Goal: Task Accomplishment & Management: Complete application form

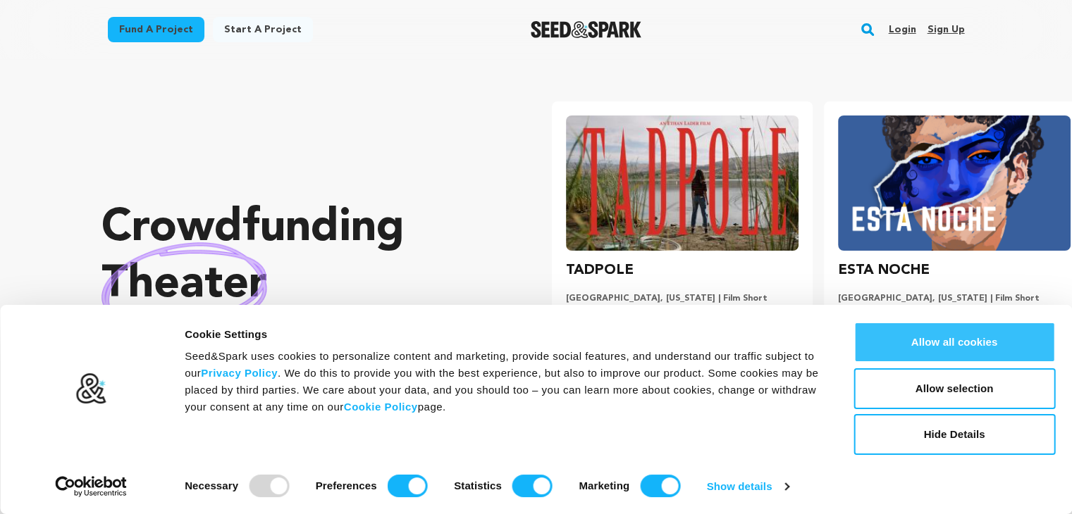
scroll to position [0, 283]
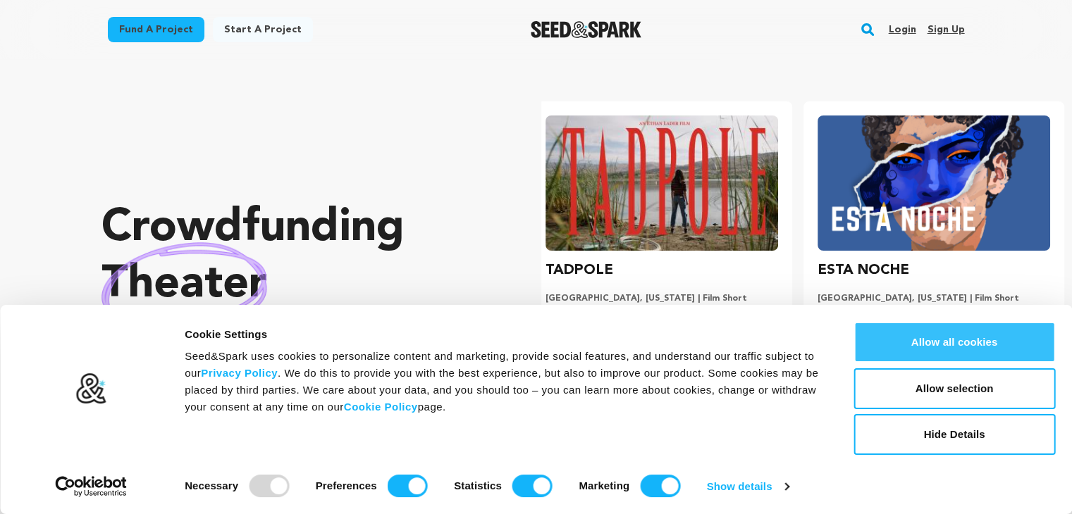
click at [994, 341] on button "Allow all cookies" at bounding box center [954, 342] width 202 height 41
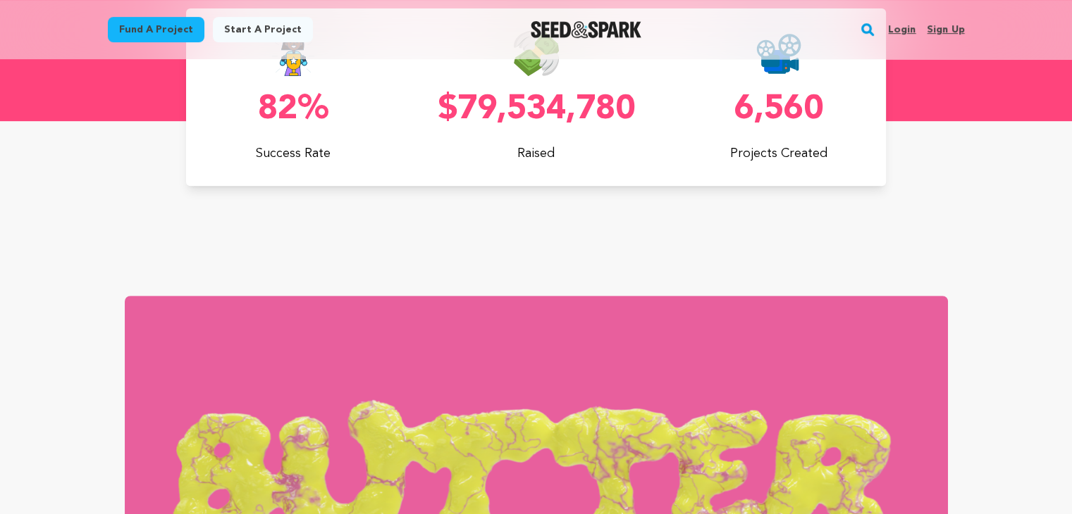
scroll to position [0, 0]
click at [948, 26] on link "Sign up" at bounding box center [945, 29] width 37 height 23
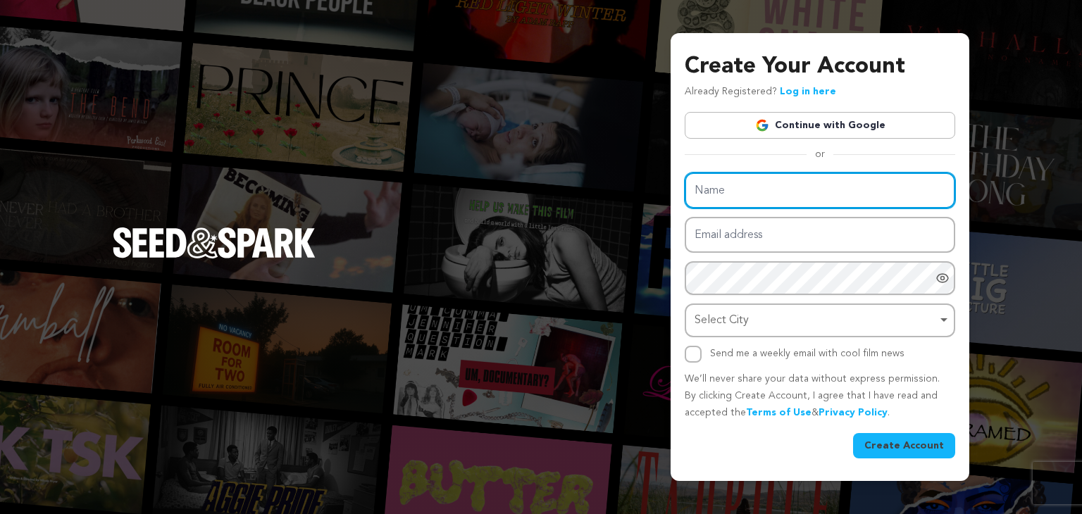
click at [722, 186] on input "Name" at bounding box center [820, 191] width 271 height 36
type input "Alexandra"
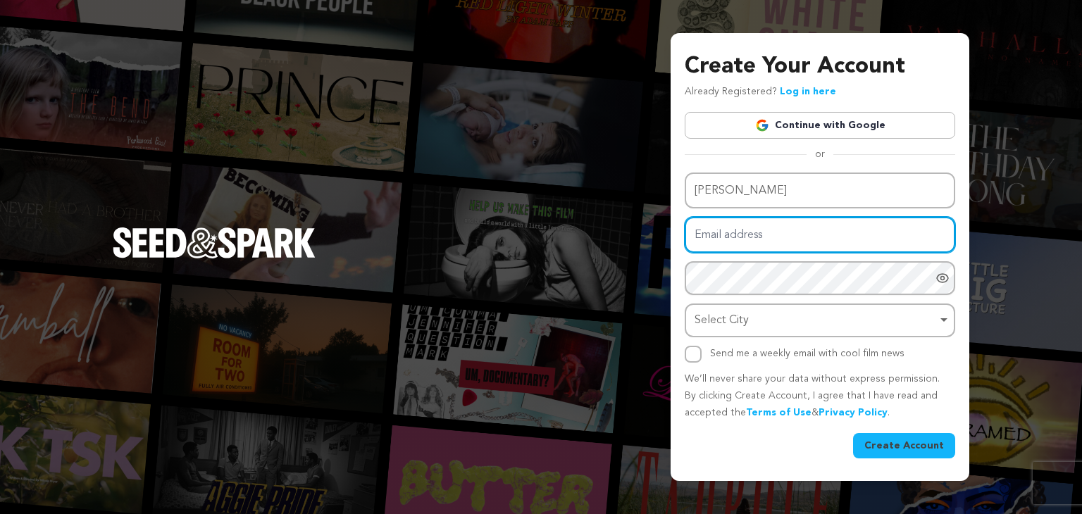
click at [765, 232] on input "Email address" at bounding box center [820, 235] width 271 height 36
type input "[EMAIL_ADDRESS]com"
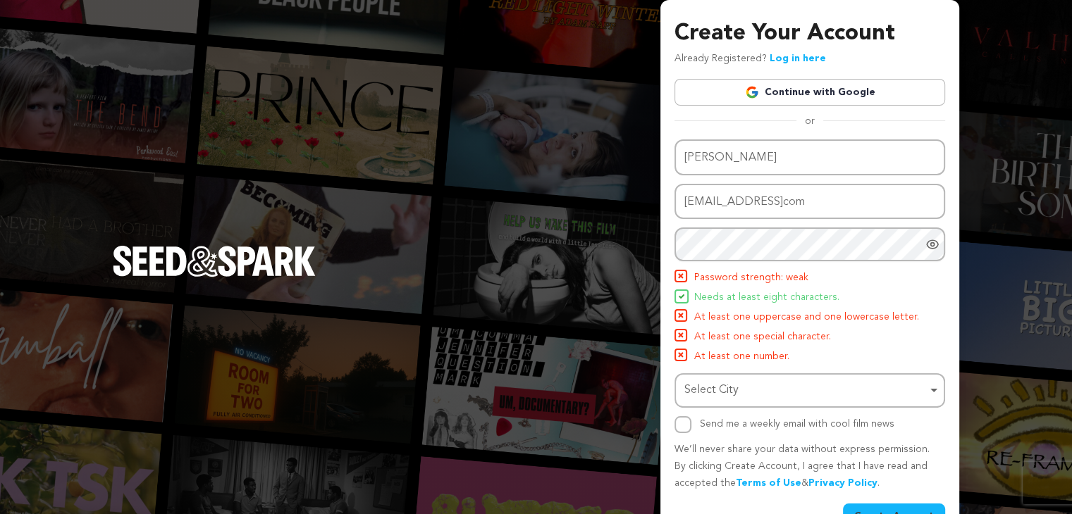
click at [935, 239] on icon "Show password as plain text. Warning: this will display your password on the sc…" at bounding box center [932, 244] width 14 height 14
click at [832, 226] on div "Name Alexandra Email address yayacroc@gmailcom Password Password must have at l…" at bounding box center [809, 287] width 271 height 294
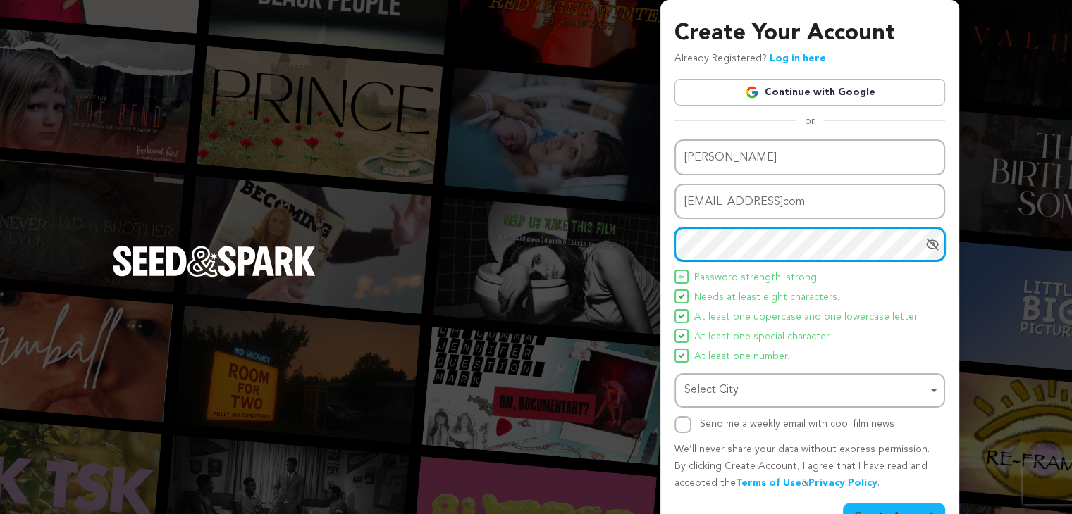
scroll to position [37, 0]
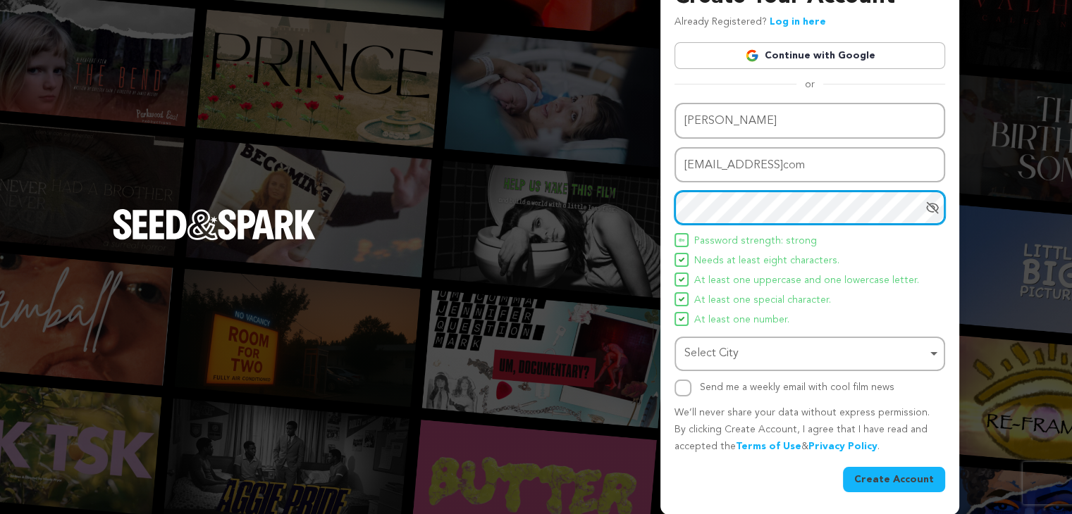
click at [771, 350] on div "Select City Remove item" at bounding box center [805, 354] width 242 height 20
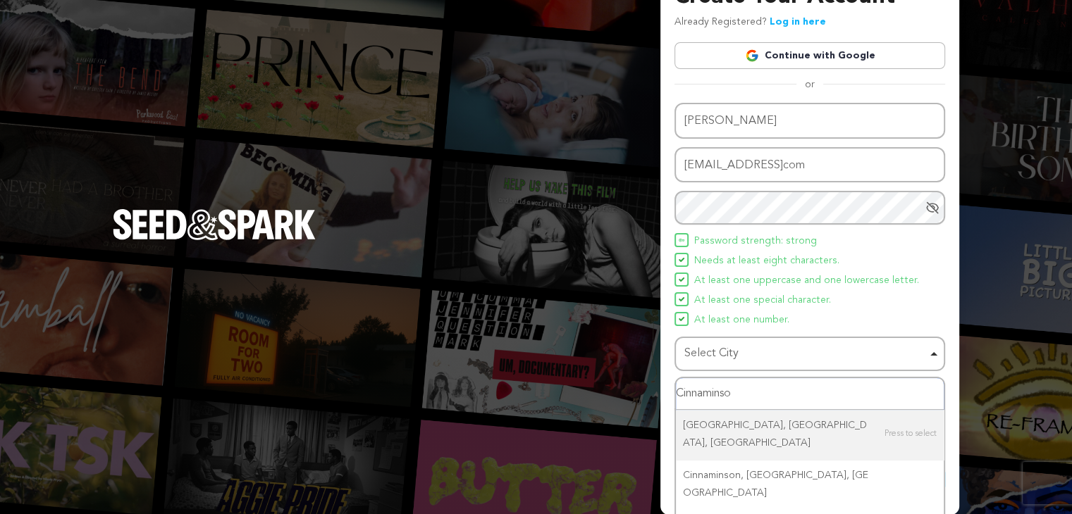
type input "Cinnaminson"
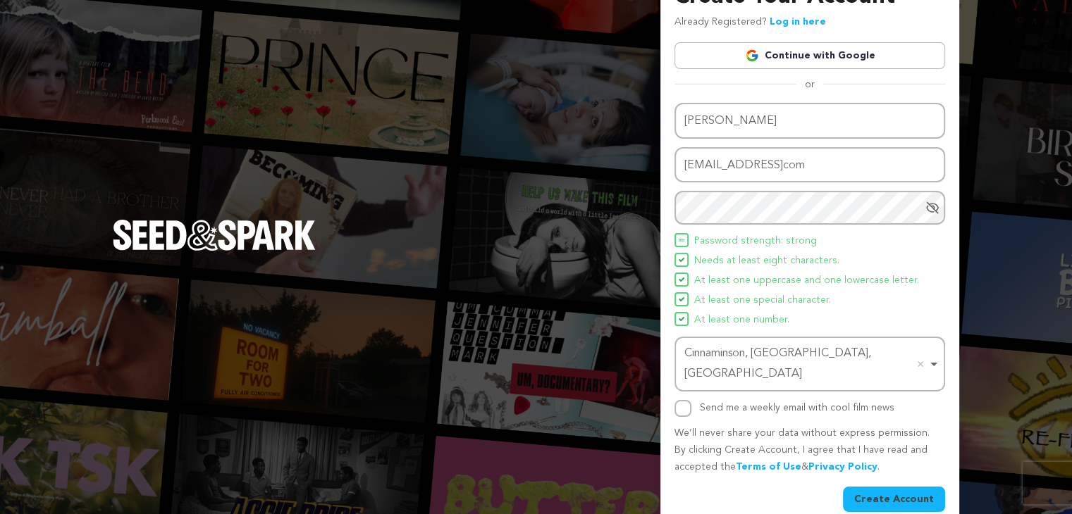
click at [885, 487] on button "Create Account" at bounding box center [894, 499] width 102 height 25
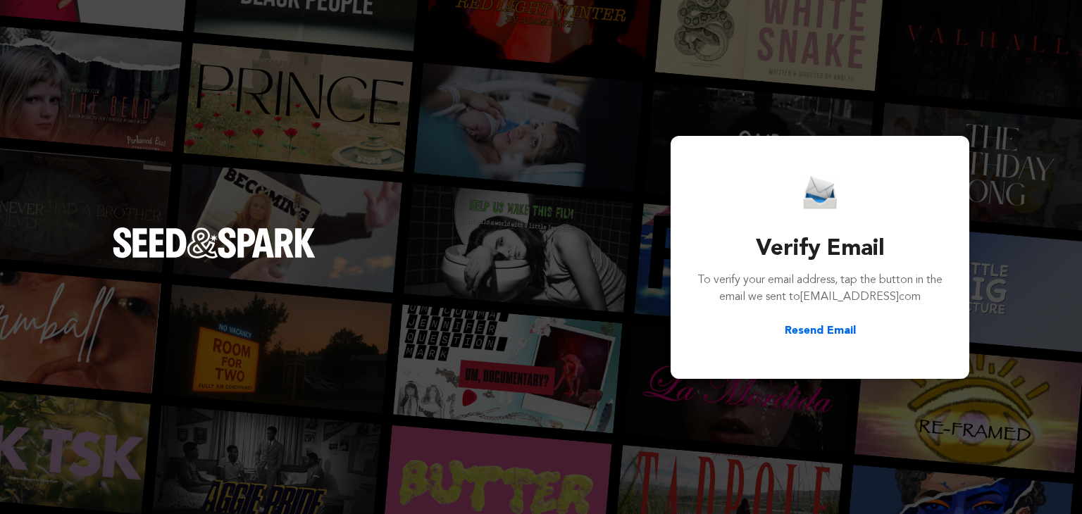
click at [834, 327] on button "Resend Email" at bounding box center [820, 331] width 71 height 17
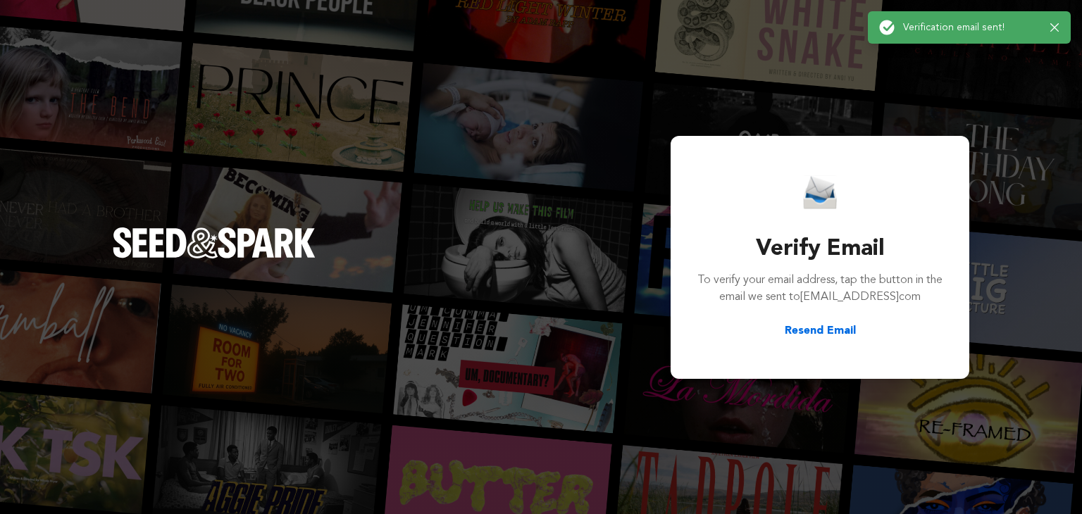
click at [818, 323] on button "Resend Email" at bounding box center [820, 331] width 71 height 17
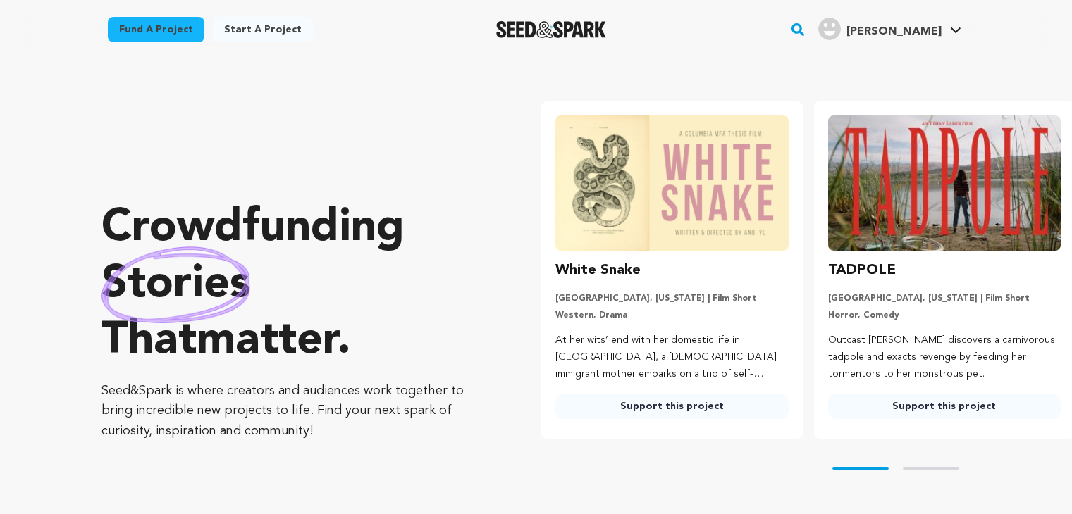
scroll to position [608, 0]
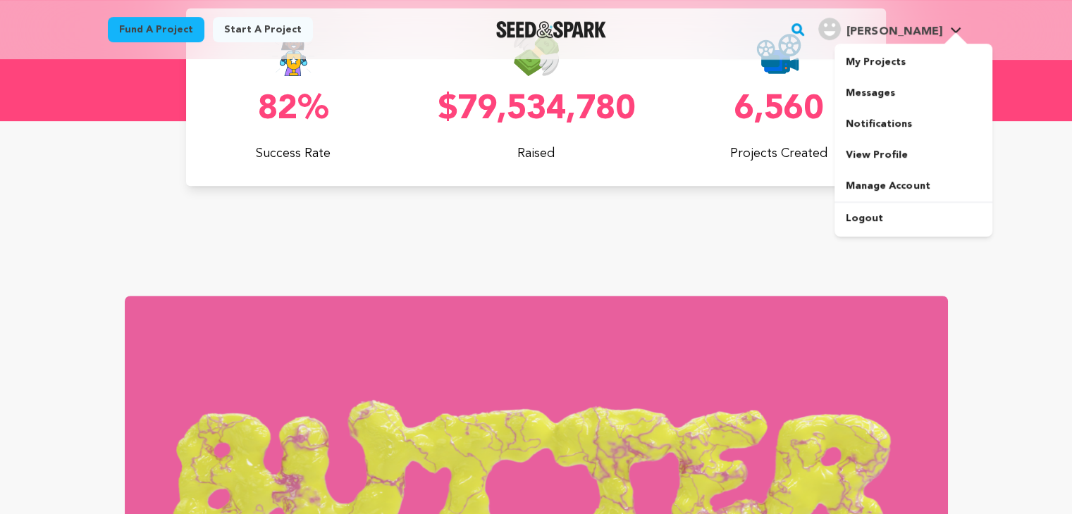
click at [948, 32] on div at bounding box center [955, 39] width 28 height 14
click at [885, 178] on link "Manage Account" at bounding box center [913, 186] width 158 height 31
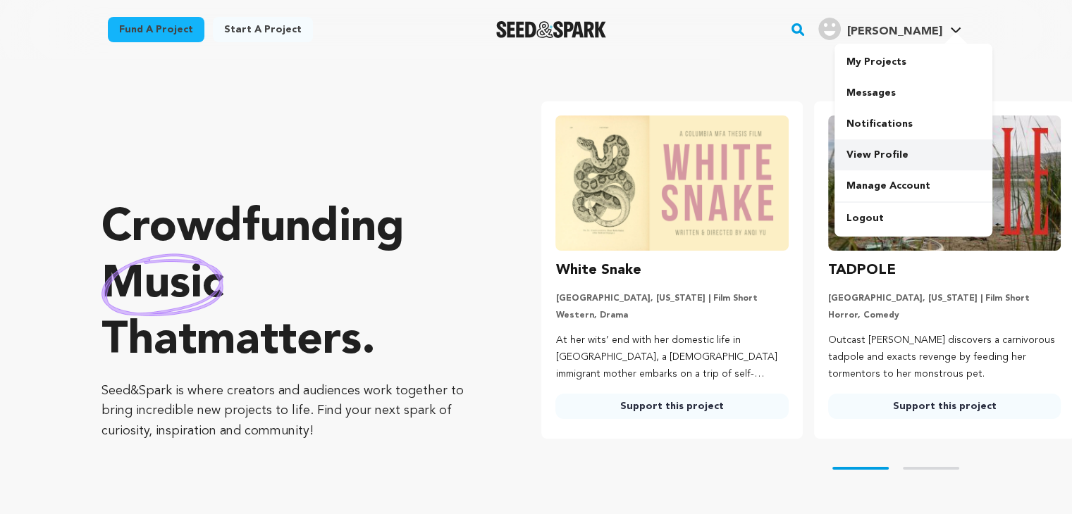
click at [909, 150] on link "View Profile" at bounding box center [913, 155] width 158 height 31
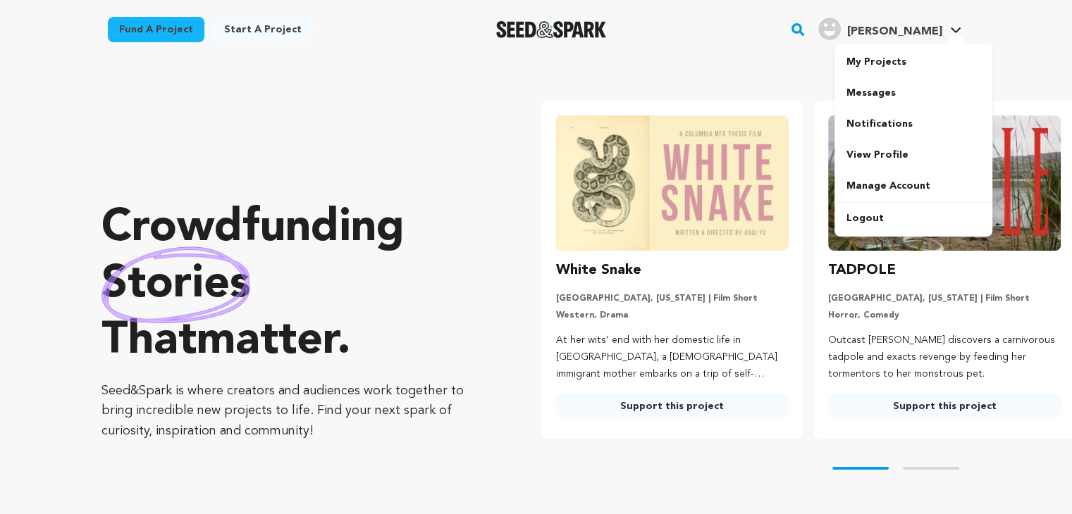
click at [925, 22] on div "[PERSON_NAME]" at bounding box center [879, 29] width 123 height 23
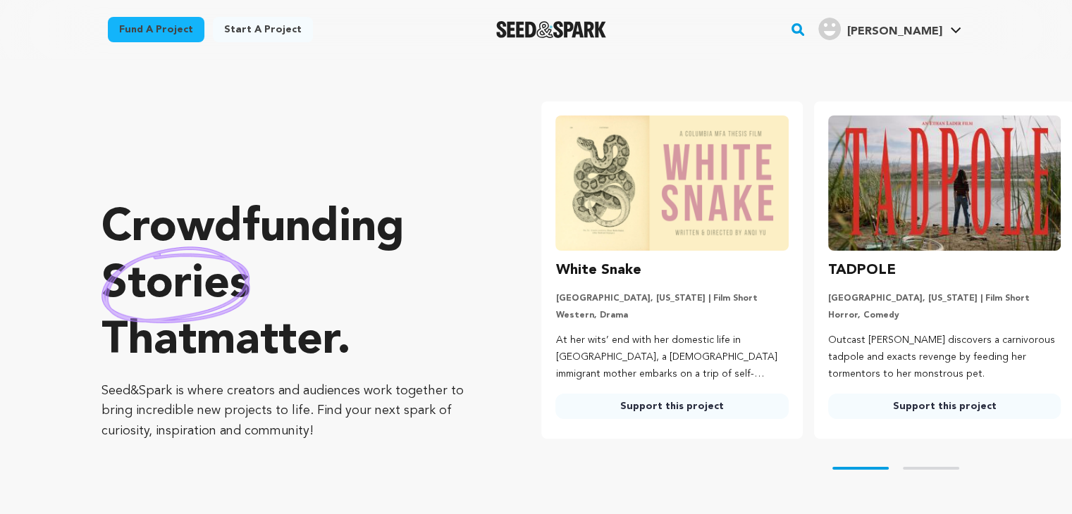
click at [956, 22] on link "[PERSON_NAME] [PERSON_NAME]" at bounding box center [889, 27] width 149 height 25
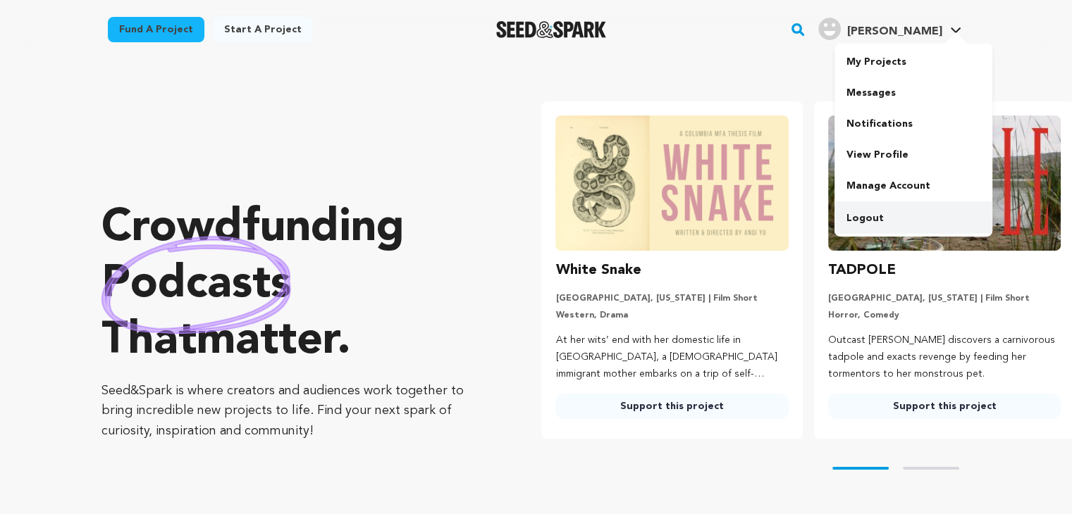
click at [873, 205] on link "Logout" at bounding box center [913, 218] width 158 height 31
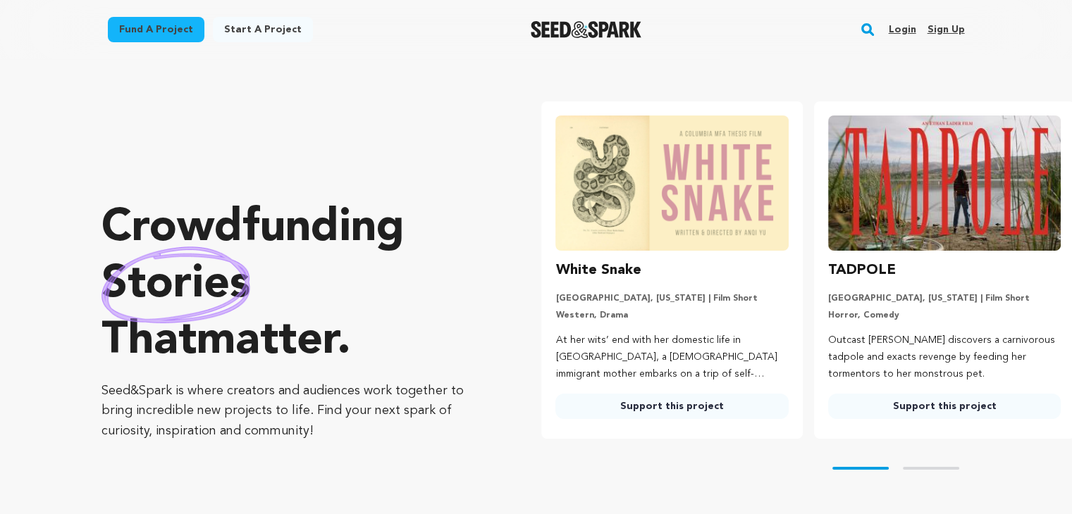
click at [956, 30] on link "Sign up" at bounding box center [945, 29] width 37 height 23
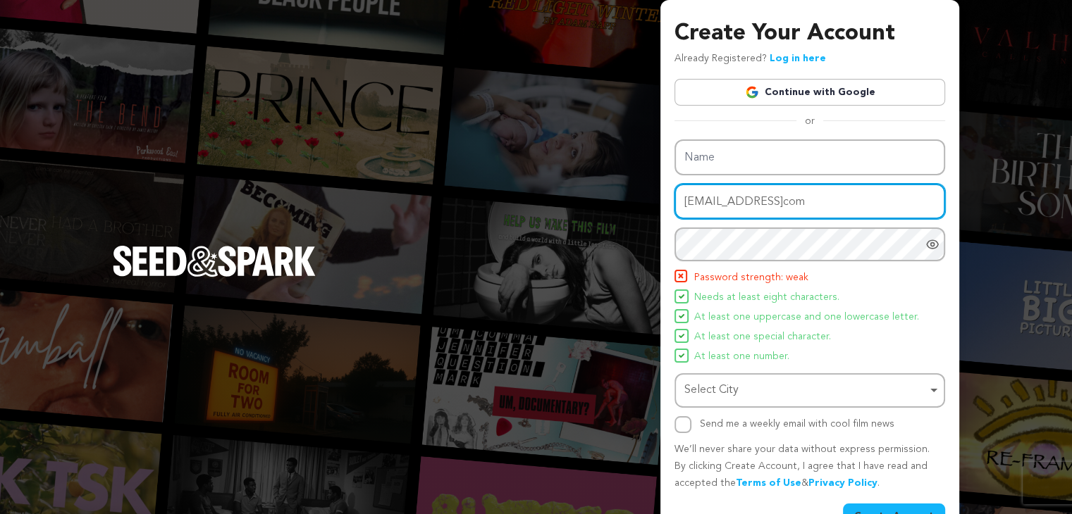
click at [763, 214] on input "[EMAIL_ADDRESS]com" at bounding box center [809, 202] width 271 height 36
click at [758, 208] on input "yayacroc@gmailcom" at bounding box center [809, 202] width 271 height 36
click at [750, 204] on input "yayacroc@gmailcom" at bounding box center [809, 202] width 271 height 36
click at [755, 202] on input "yayacroc@gmailcom" at bounding box center [809, 202] width 271 height 36
click at [755, 204] on input "yayacroc@gmailcom" at bounding box center [809, 202] width 271 height 36
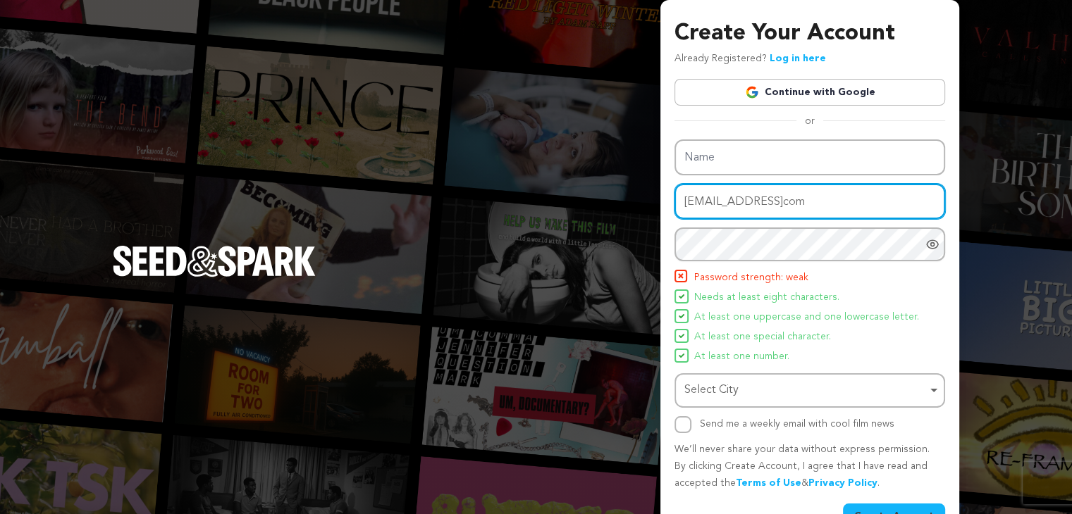
click at [755, 204] on input "yayacroc@gmailcom" at bounding box center [809, 202] width 271 height 36
click at [753, 204] on input "yayacroc@gmailcom" at bounding box center [809, 202] width 271 height 36
click at [926, 246] on icon "Show password as plain text. Warning: this will display your password on the sc…" at bounding box center [932, 244] width 14 height 14
click at [937, 237] on icon "Hide Password" at bounding box center [932, 244] width 14 height 14
click at [752, 206] on input "yayacroc@gmailcom" at bounding box center [809, 202] width 271 height 36
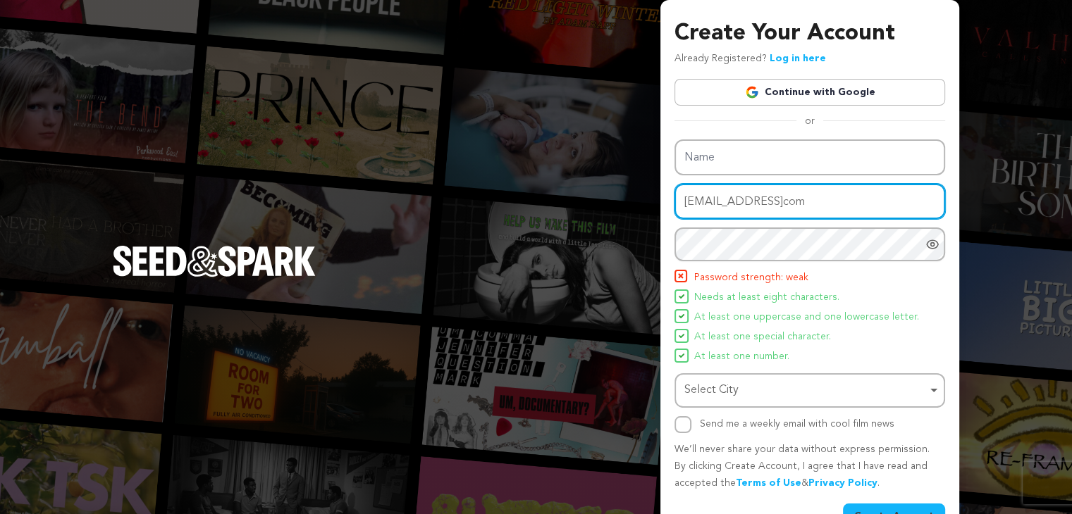
click at [753, 205] on input "yayacroc@gmailcom" at bounding box center [809, 202] width 271 height 36
click at [753, 199] on input "yayacroc@gmailcom" at bounding box center [809, 202] width 271 height 36
click at [759, 206] on input "yayacroc@." at bounding box center [809, 202] width 271 height 36
type input "yayacroc@gmail.com"
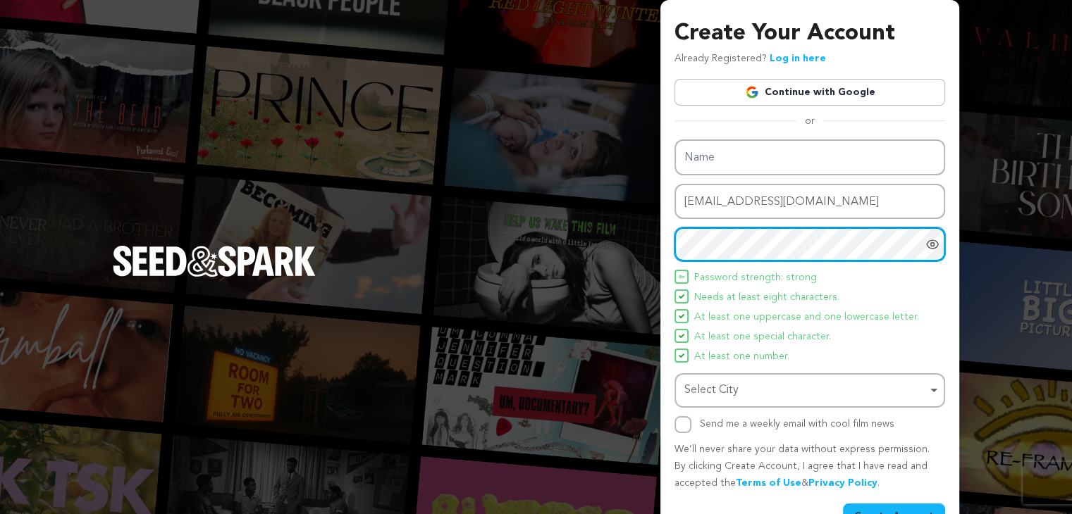
click at [815, 396] on div "Select City Remove item" at bounding box center [805, 391] width 242 height 20
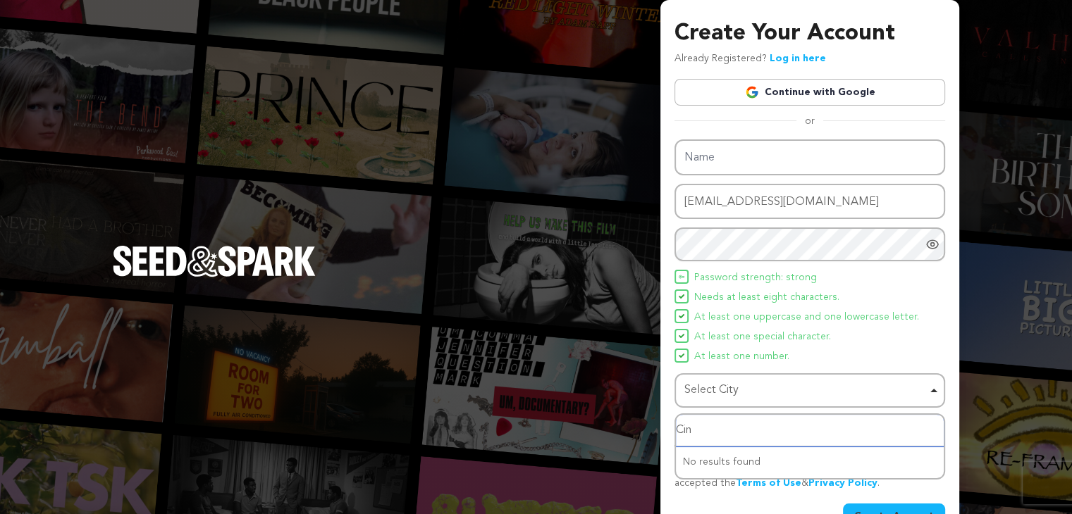
type input "Cinn"
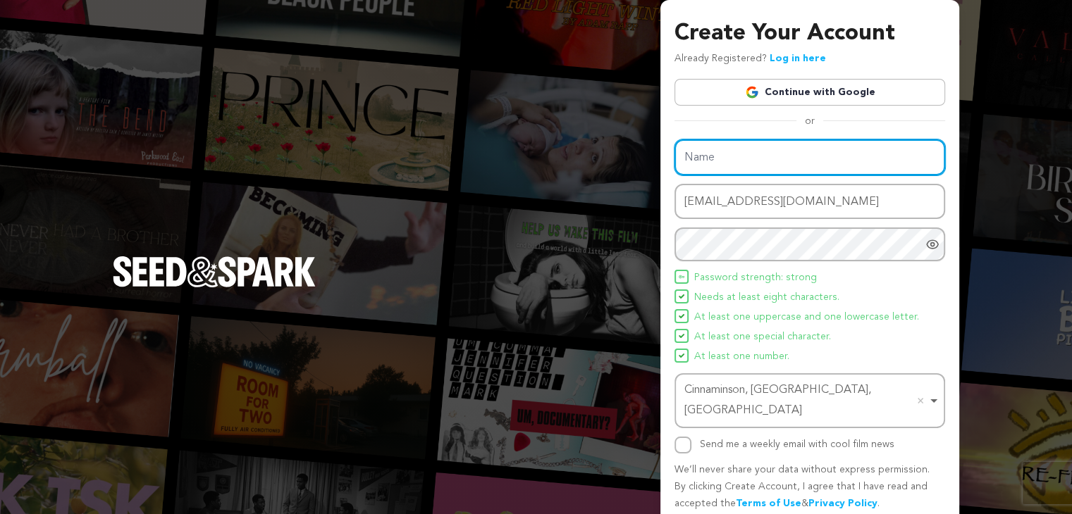
click at [784, 143] on input "Name" at bounding box center [809, 158] width 271 height 36
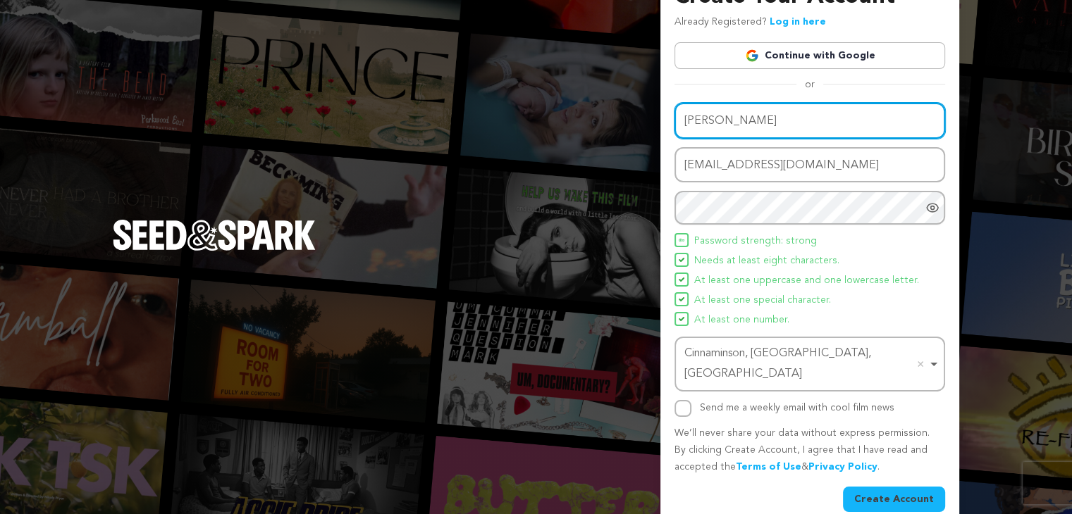
type input "[PERSON_NAME]"
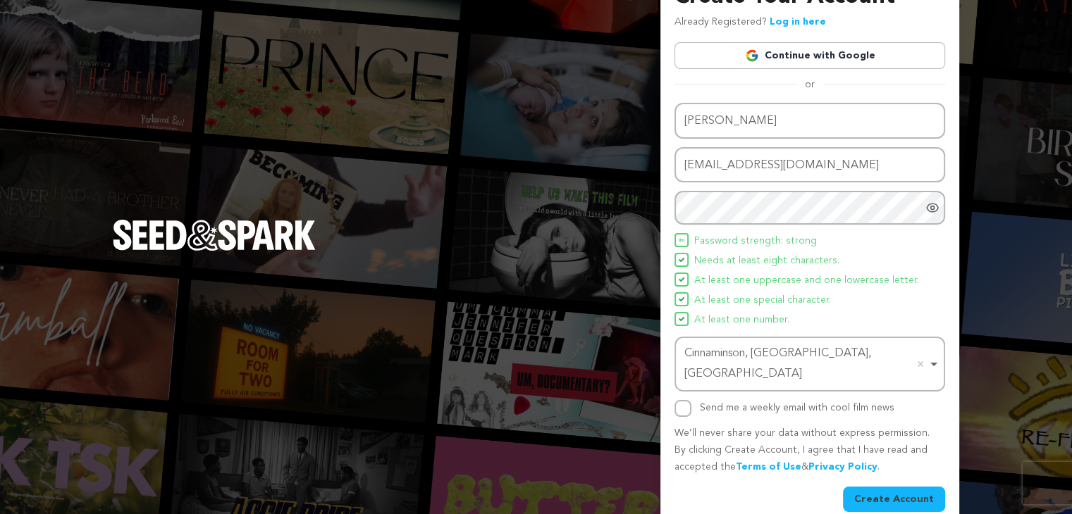
click at [922, 487] on button "Create Account" at bounding box center [894, 499] width 102 height 25
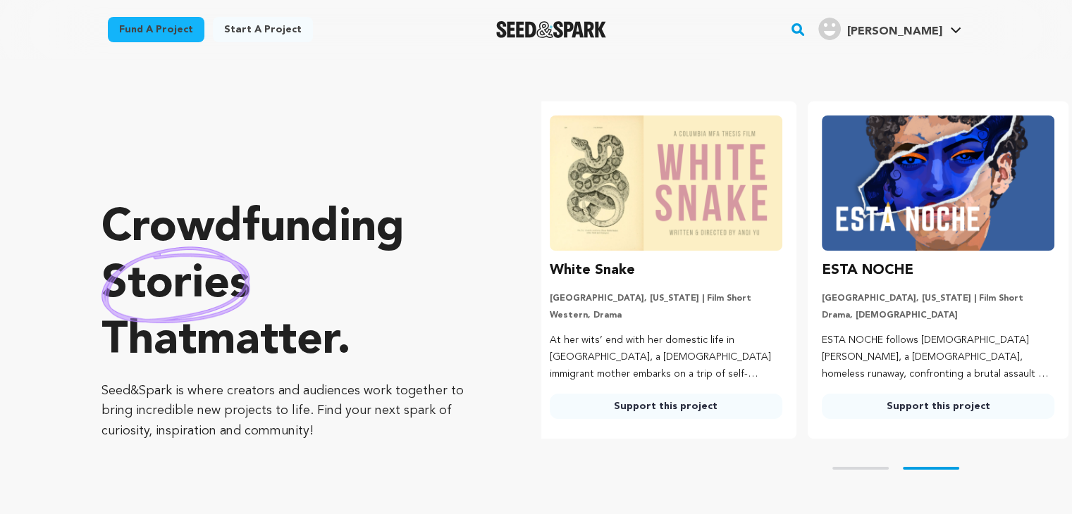
scroll to position [0, 283]
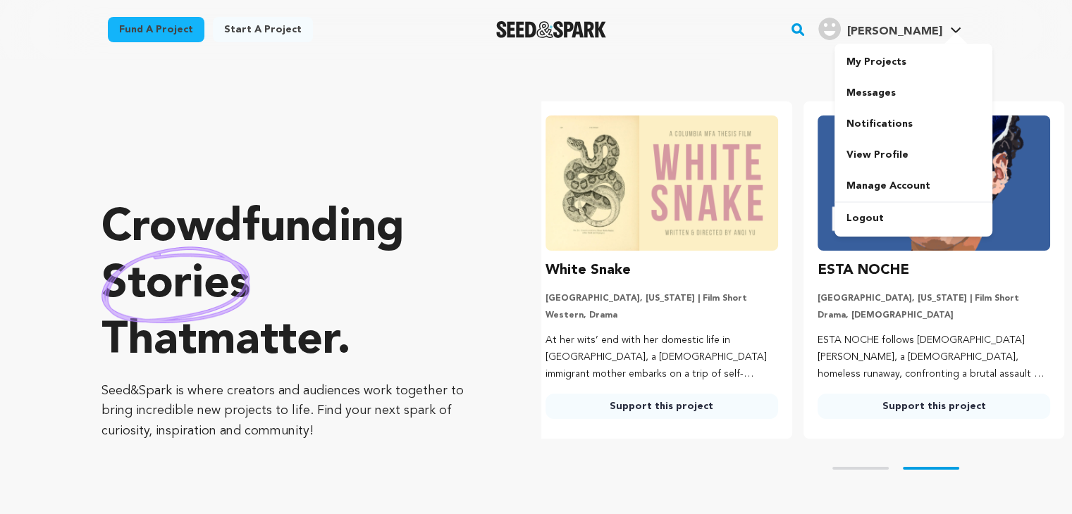
click at [941, 31] on link "Alexandra C. Alexandra C." at bounding box center [889, 27] width 149 height 25
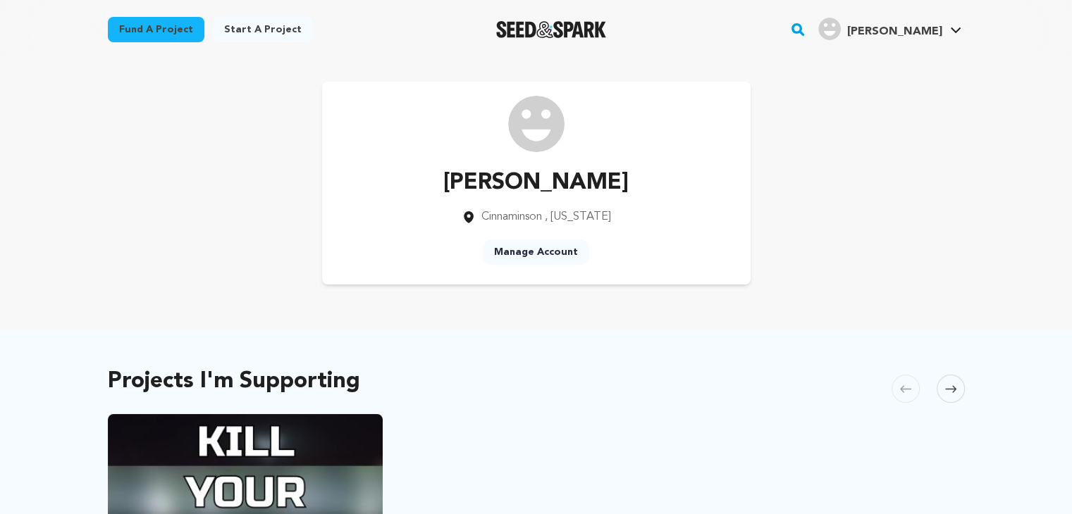
click at [545, 123] on img at bounding box center [536, 124] width 56 height 56
click at [879, 60] on link "My Projects" at bounding box center [913, 62] width 158 height 31
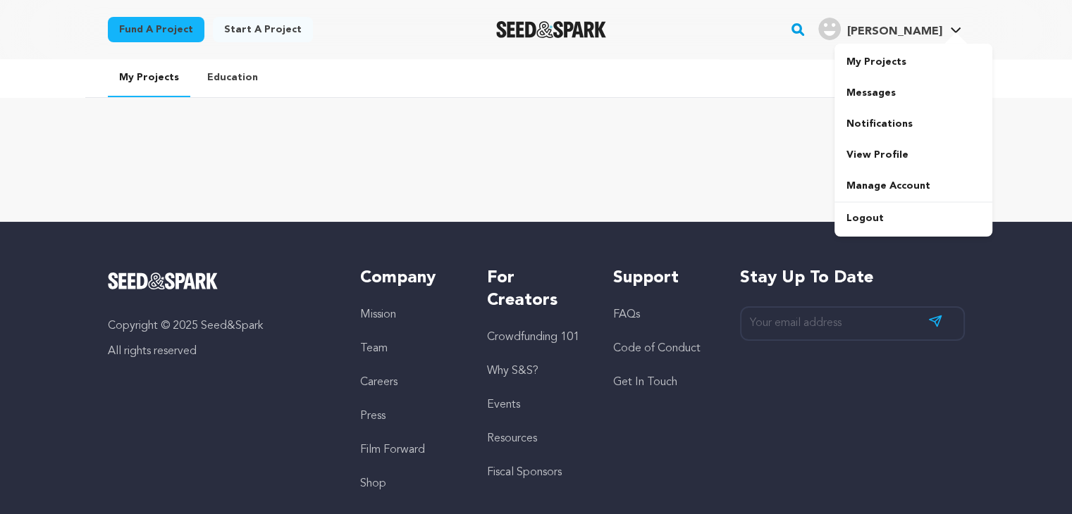
click at [841, 20] on img "Alexandra C.'s Profile" at bounding box center [829, 29] width 23 height 23
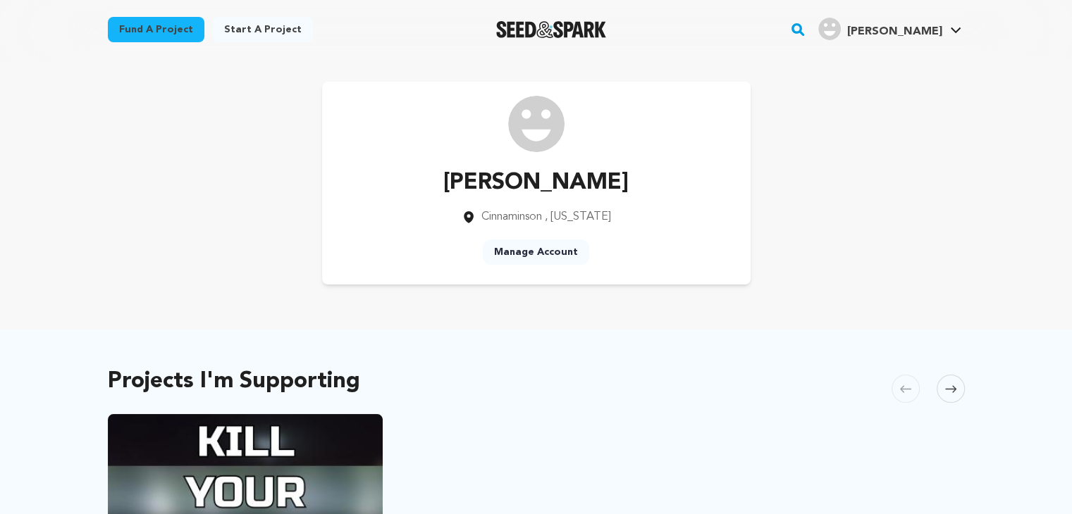
click at [274, 29] on link "Start a project" at bounding box center [263, 29] width 100 height 25
